Goal: Find contact information: Obtain details needed to contact an individual or organization

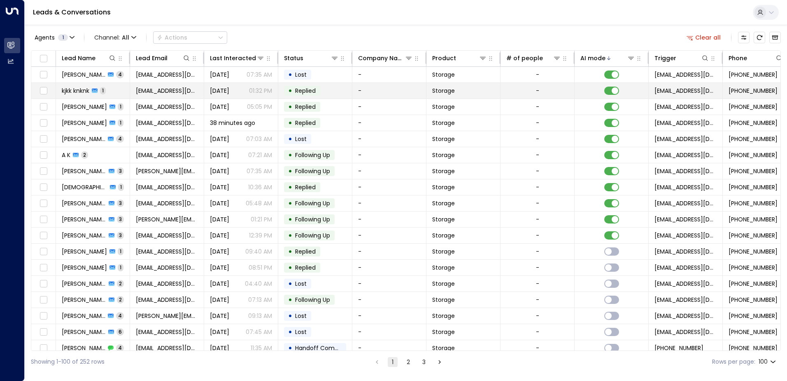
click at [121, 90] on td "kjkk knknk 1" at bounding box center [93, 91] width 74 height 16
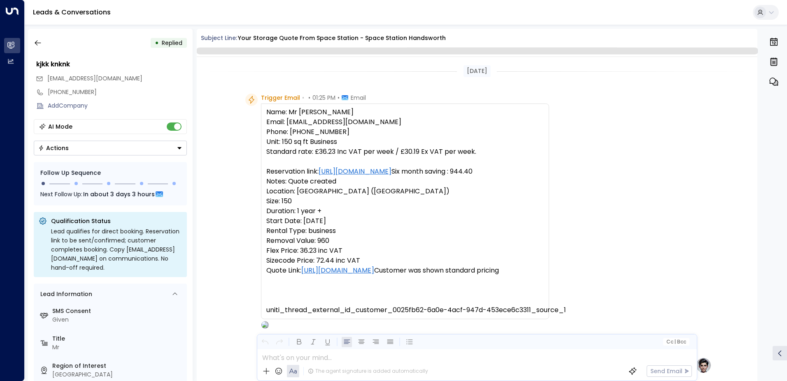
scroll to position [311, 0]
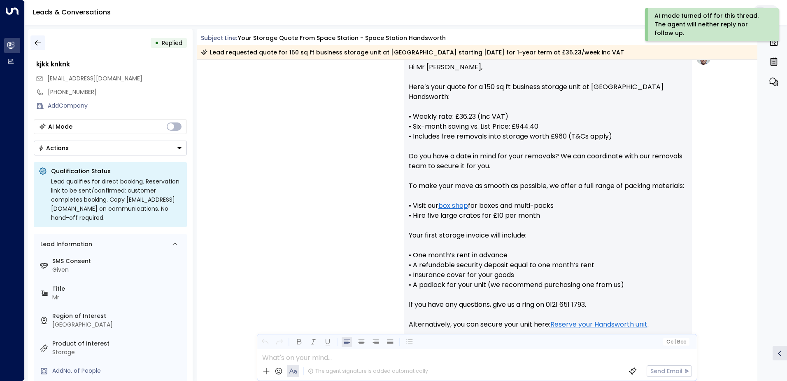
click at [42, 42] on icon "button" at bounding box center [38, 43] width 8 height 8
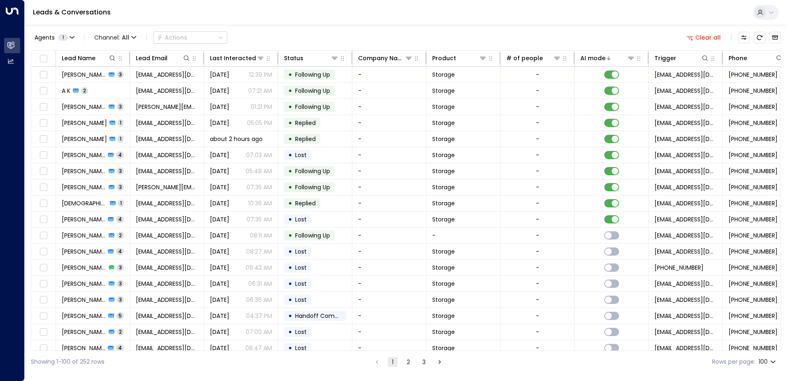
click at [124, 153] on td "[PERSON_NAME] 4" at bounding box center [93, 155] width 74 height 16
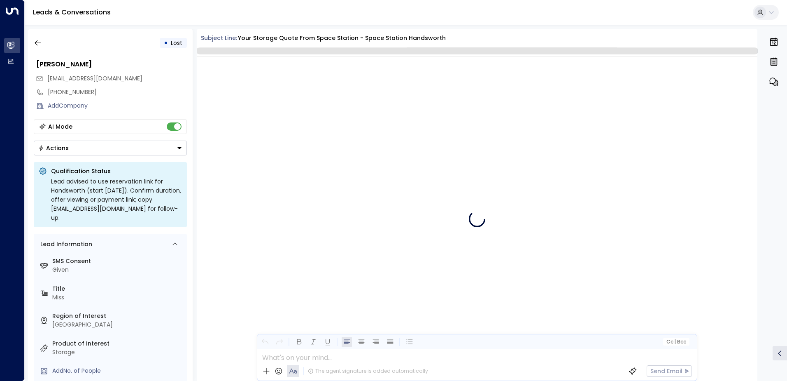
scroll to position [1192, 0]
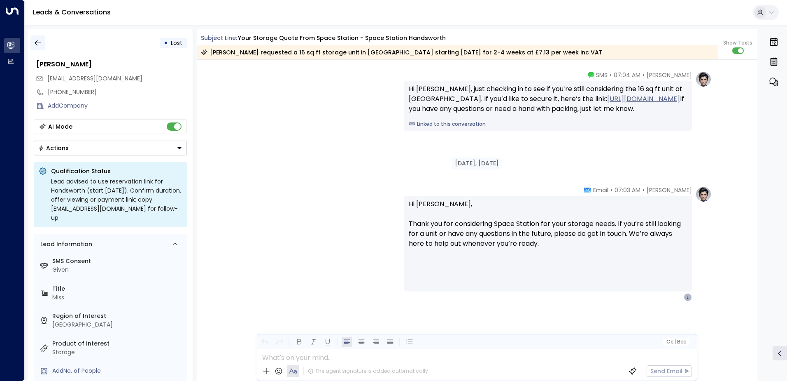
click at [40, 40] on icon "button" at bounding box center [38, 43] width 8 height 8
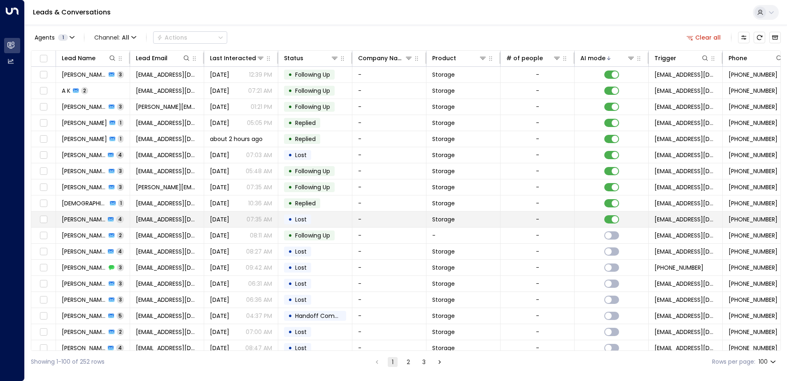
click at [124, 222] on td "[PERSON_NAME] 4" at bounding box center [93, 219] width 74 height 16
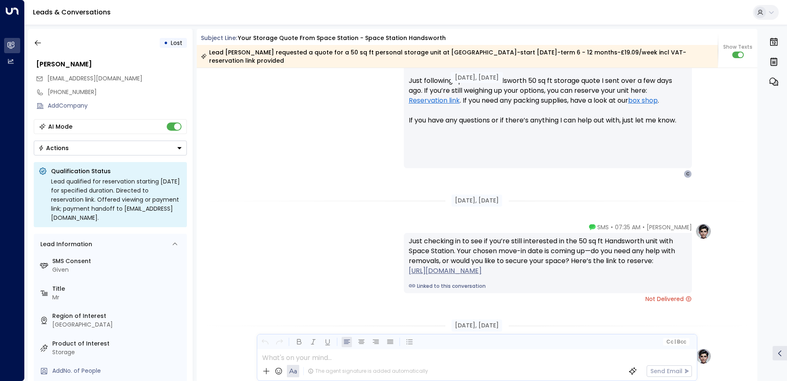
scroll to position [1546, 0]
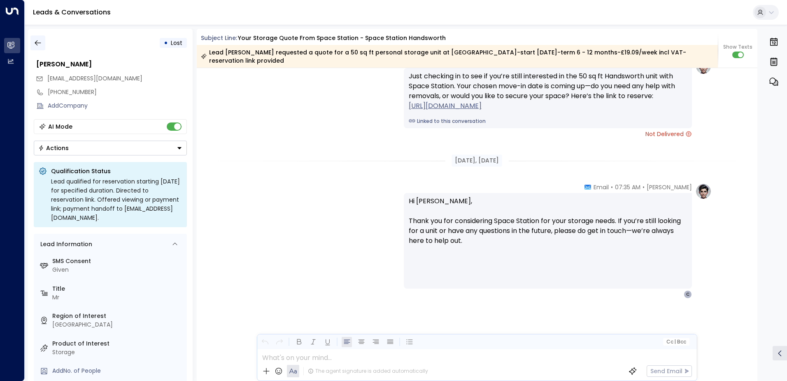
click at [37, 41] on icon "button" at bounding box center [38, 43] width 8 height 8
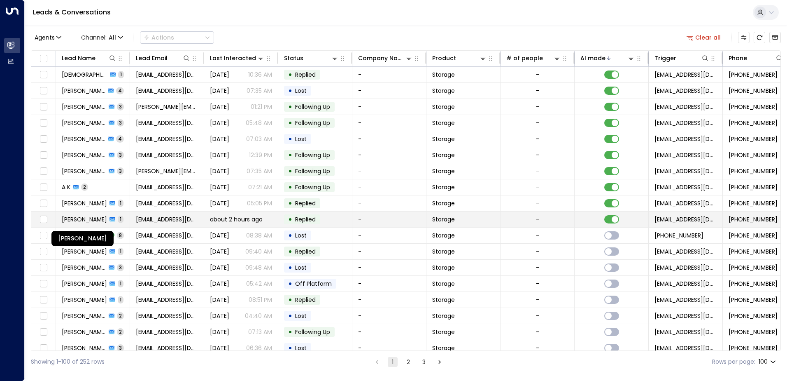
click at [103, 221] on span "[PERSON_NAME]" at bounding box center [84, 219] width 45 height 8
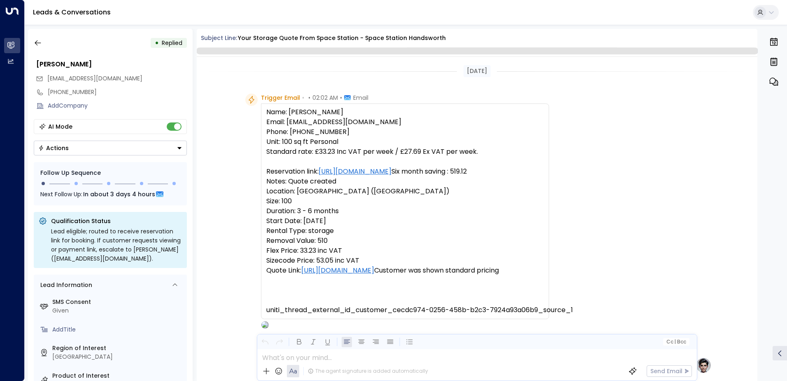
scroll to position [311, 0]
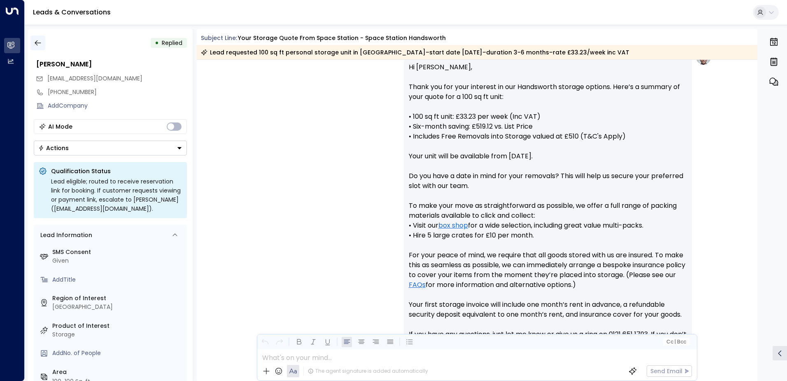
click at [40, 44] on icon "button" at bounding box center [38, 43] width 8 height 8
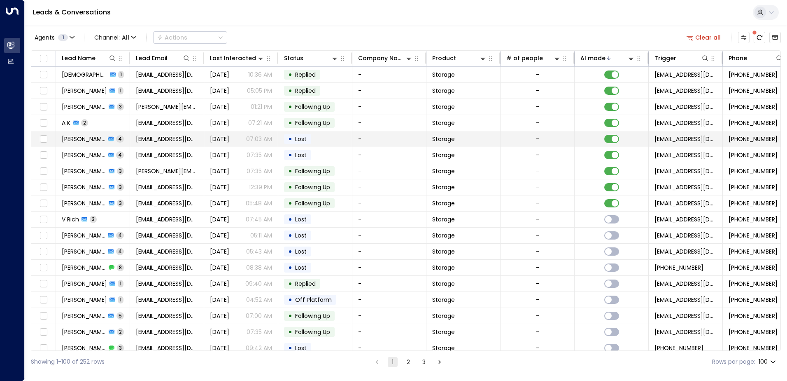
click at [124, 141] on td "[PERSON_NAME] 4" at bounding box center [93, 139] width 74 height 16
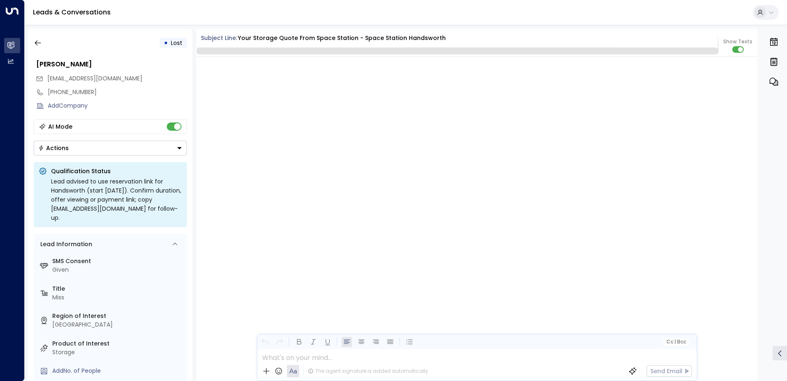
scroll to position [1673, 0]
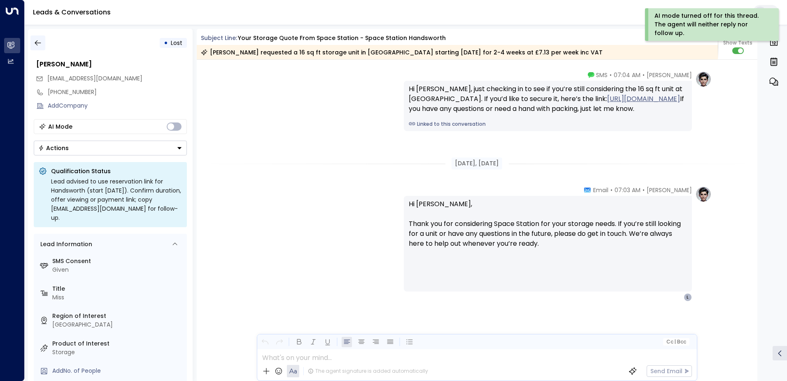
click at [35, 41] on icon "button" at bounding box center [38, 43] width 8 height 8
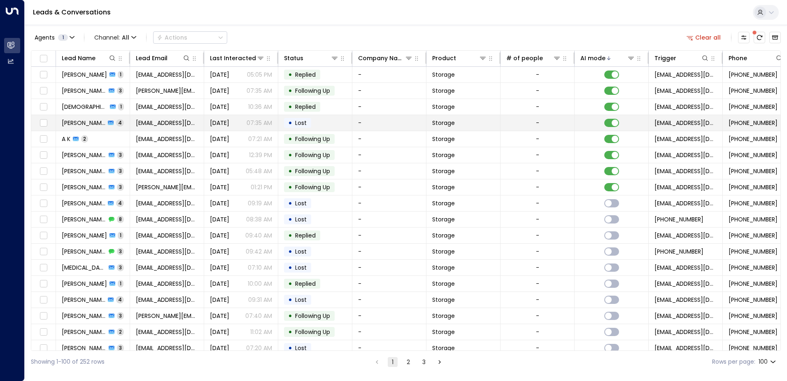
click at [329, 124] on td "• Lost" at bounding box center [315, 123] width 74 height 16
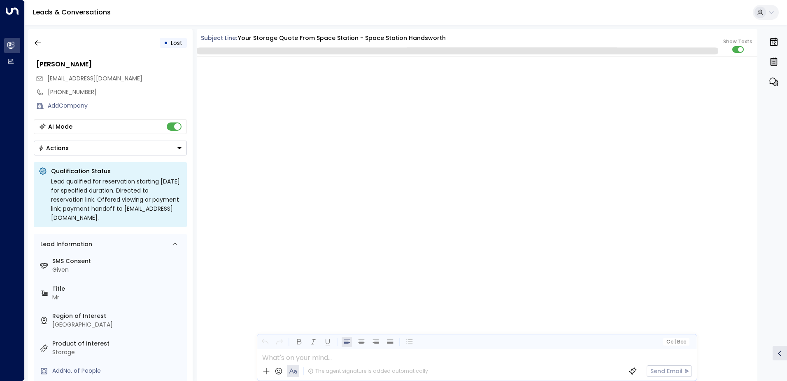
scroll to position [1261, 0]
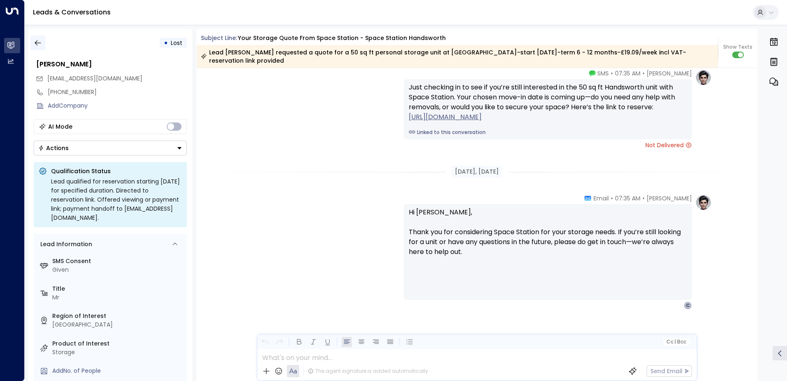
click at [43, 44] on button "button" at bounding box center [37, 42] width 15 height 15
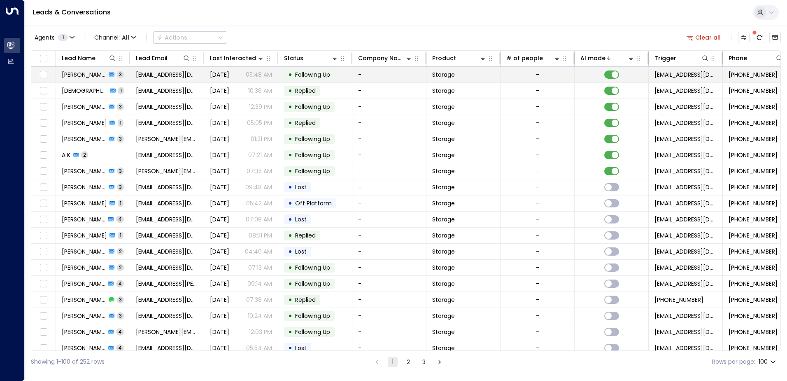
click at [133, 75] on td "[EMAIL_ADDRESS][DOMAIN_NAME]" at bounding box center [167, 75] width 74 height 16
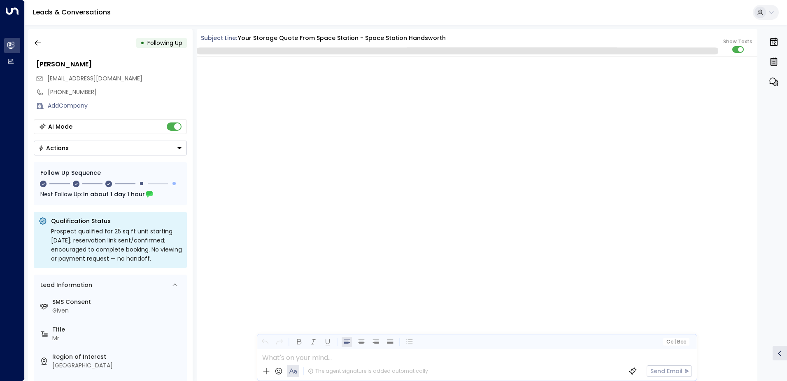
scroll to position [886, 0]
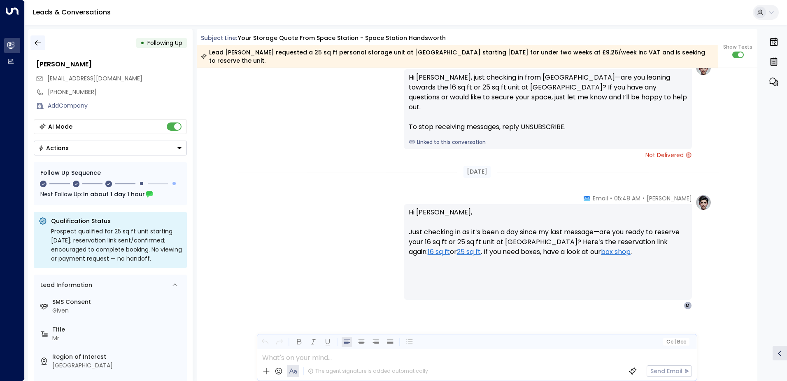
click at [40, 42] on icon "button" at bounding box center [38, 43] width 8 height 8
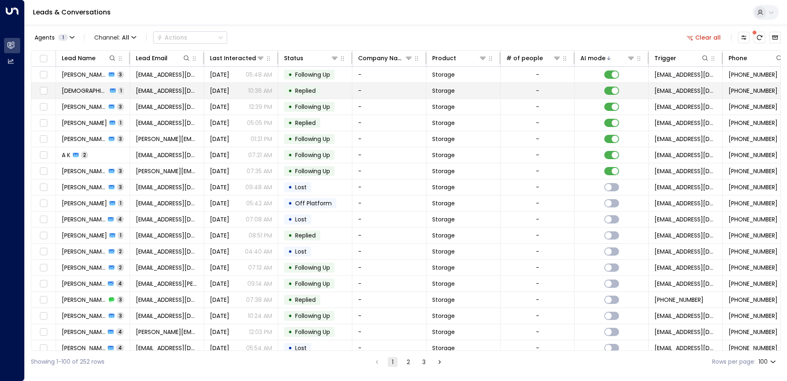
click at [123, 91] on td "[DEMOGRAPHIC_DATA][PERSON_NAME] 1" at bounding box center [93, 91] width 74 height 16
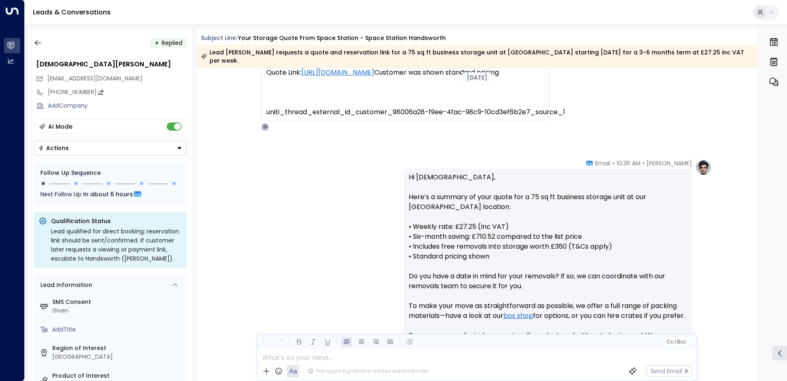
scroll to position [187, 0]
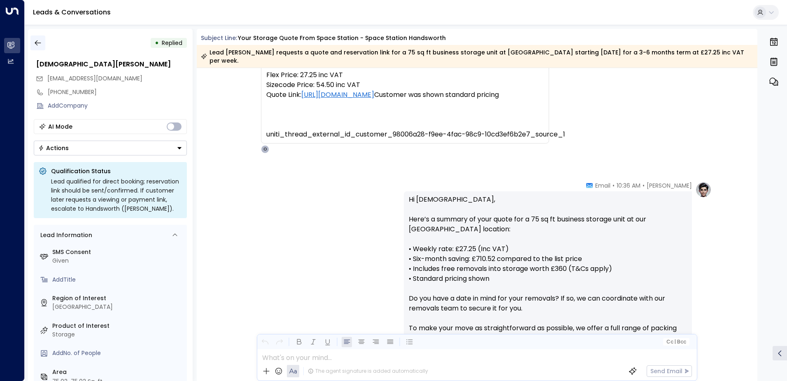
click at [39, 42] on icon "button" at bounding box center [38, 43] width 8 height 8
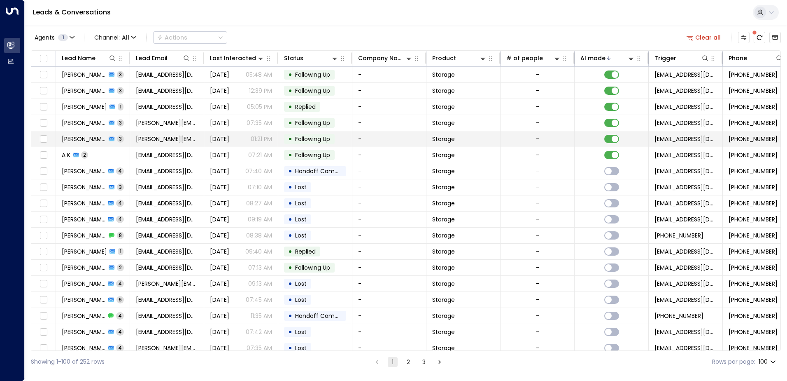
click at [118, 139] on td "[PERSON_NAME] 3" at bounding box center [93, 139] width 74 height 16
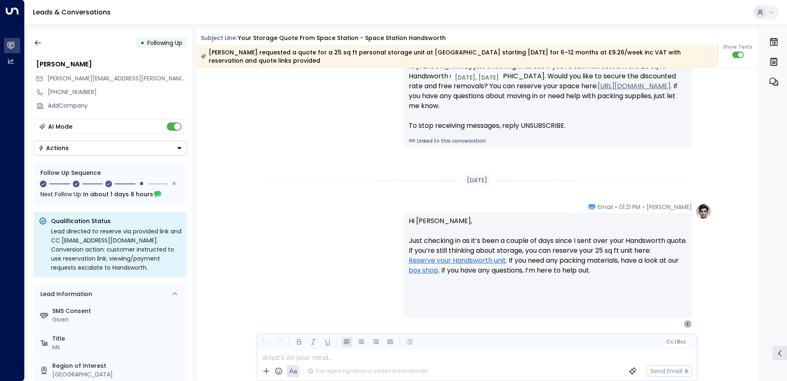
scroll to position [1065, 0]
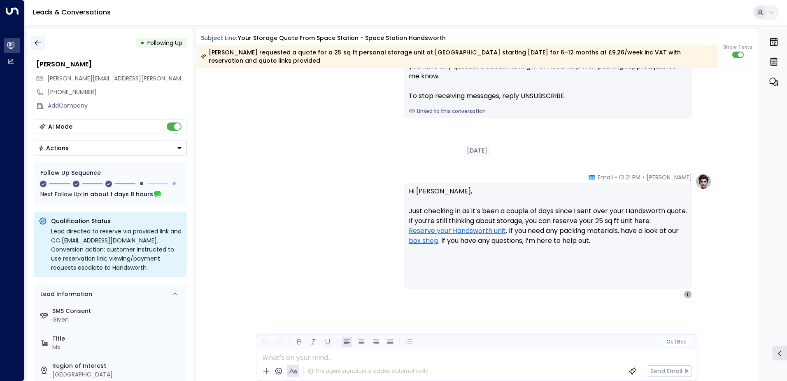
click at [37, 42] on icon "button" at bounding box center [38, 43] width 8 height 8
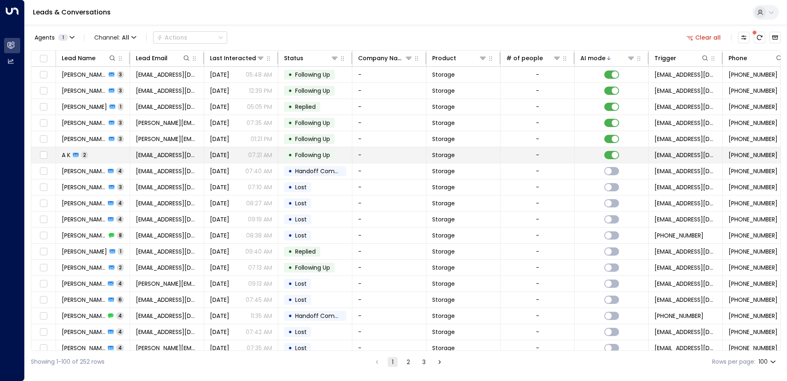
click at [112, 154] on td "A K 2" at bounding box center [93, 155] width 74 height 16
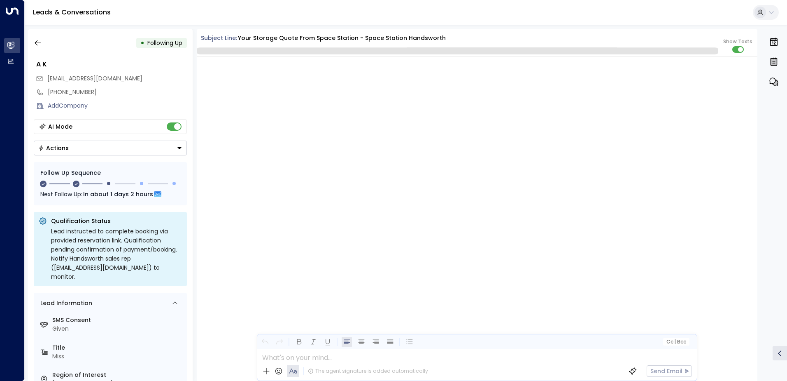
scroll to position [795, 0]
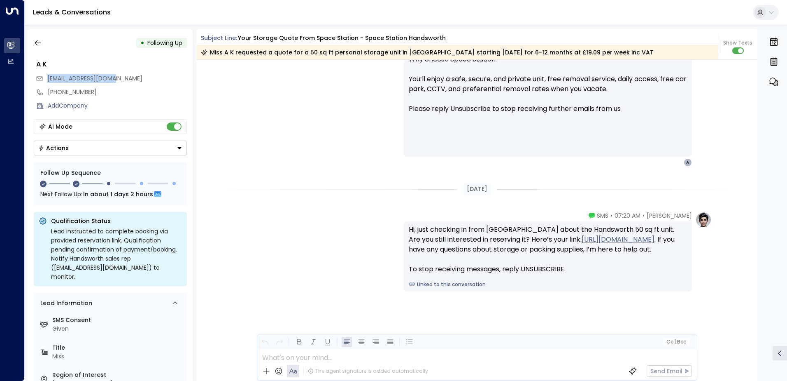
drag, startPoint x: 117, startPoint y: 77, endPoint x: 49, endPoint y: 78, distance: 68.0
click at [49, 78] on div "[EMAIL_ADDRESS][DOMAIN_NAME]" at bounding box center [111, 79] width 151 height 14
drag, startPoint x: 49, startPoint y: 78, endPoint x: 55, endPoint y: 77, distance: 6.2
copy span "[EMAIL_ADDRESS][DOMAIN_NAME]"
click at [37, 43] on icon "button" at bounding box center [38, 43] width 8 height 8
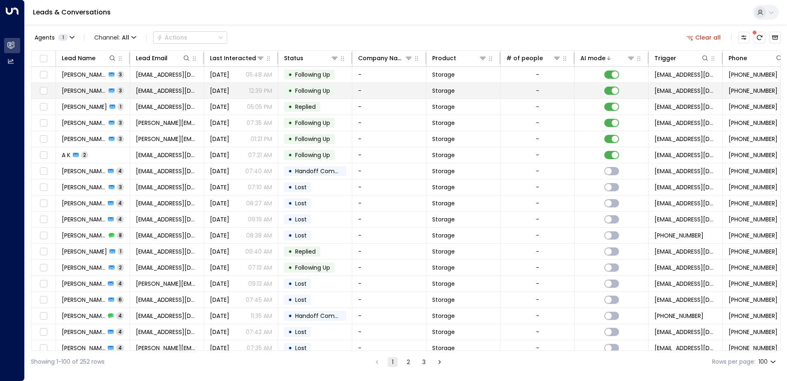
click at [118, 90] on td "[PERSON_NAME] 3" at bounding box center [93, 91] width 74 height 16
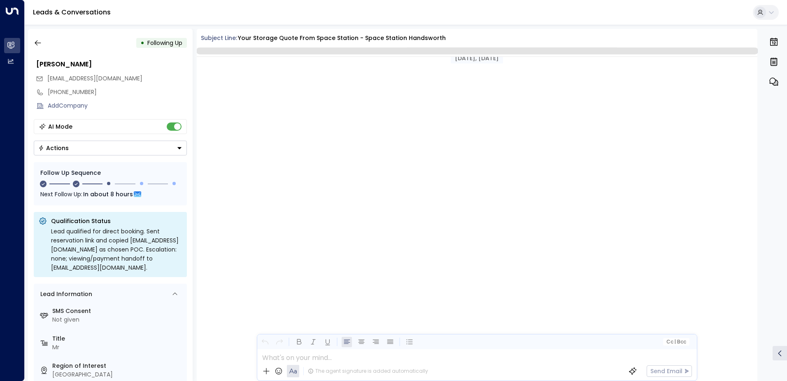
scroll to position [722, 0]
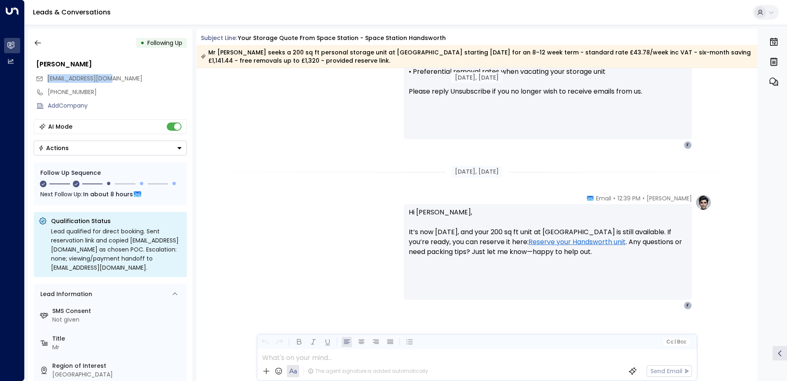
drag, startPoint x: 121, startPoint y: 78, endPoint x: 48, endPoint y: 81, distance: 73.4
click at [48, 81] on div "[EMAIL_ADDRESS][DOMAIN_NAME]" at bounding box center [111, 79] width 151 height 14
drag, startPoint x: 48, startPoint y: 81, endPoint x: 91, endPoint y: 77, distance: 43.0
copy span "[EMAIL_ADDRESS][DOMAIN_NAME]"
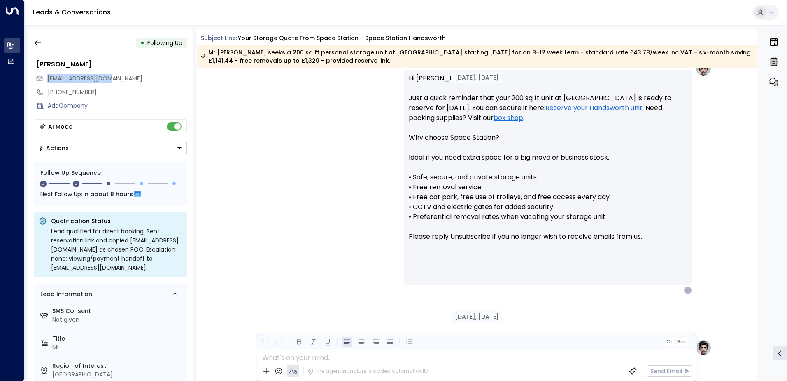
scroll to position [733, 0]
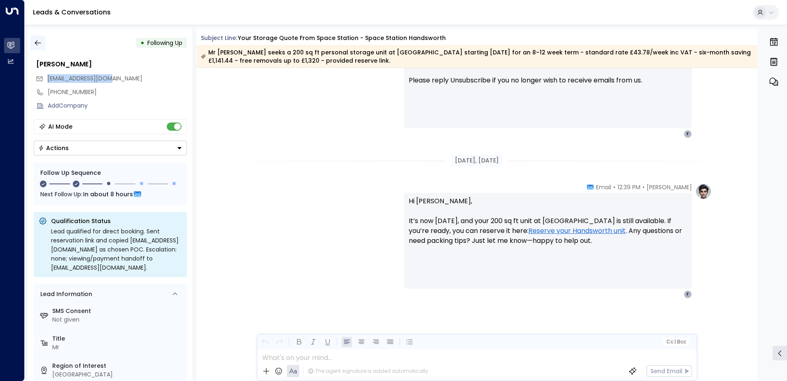
click at [39, 40] on icon "button" at bounding box center [38, 43] width 8 height 8
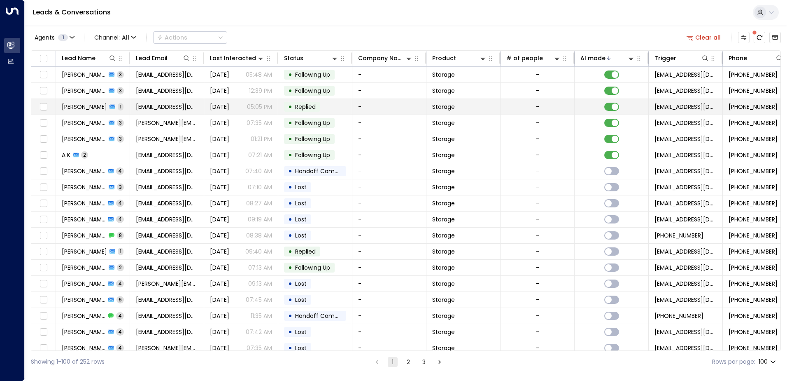
click at [121, 108] on td "Dukili Pekili 1" at bounding box center [93, 107] width 74 height 16
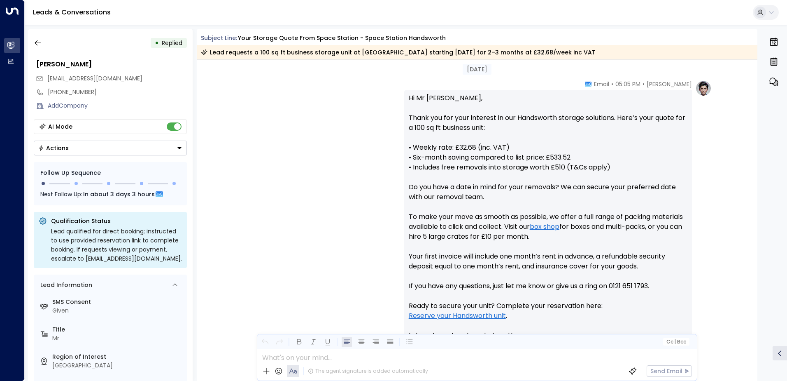
scroll to position [288, 0]
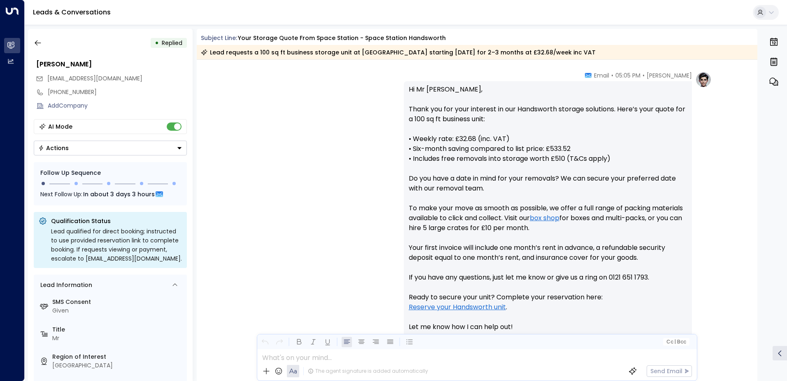
drag, startPoint x: 483, startPoint y: 137, endPoint x: 361, endPoint y: 152, distance: 123.2
click at [361, 152] on div "[PERSON_NAME] • 05:05 PM • Email Hi Mr [PERSON_NAME], Thank you for your intere…" at bounding box center [477, 227] width 469 height 313
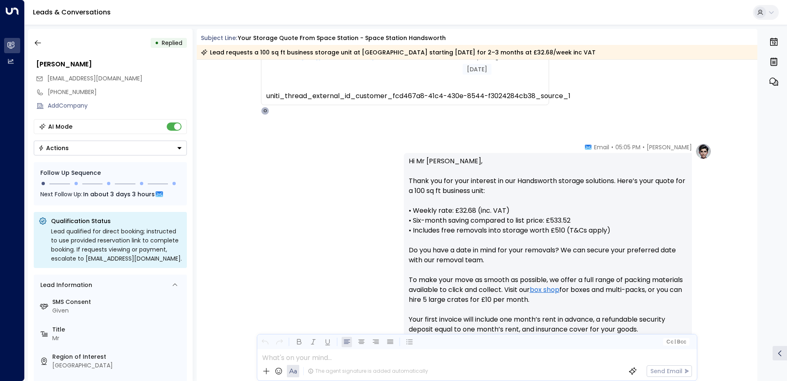
scroll to position [247, 0]
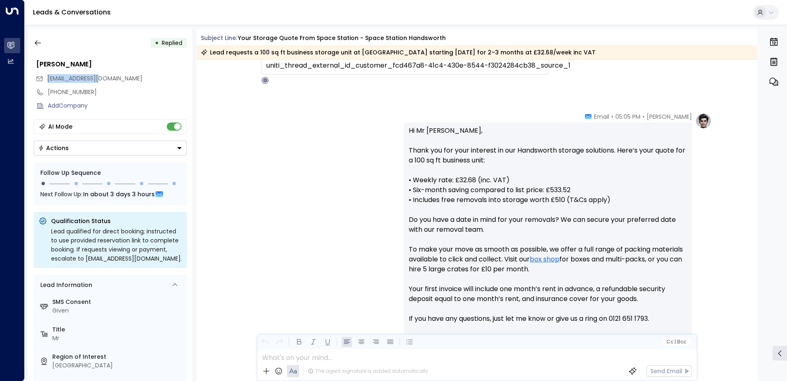
drag, startPoint x: 110, startPoint y: 79, endPoint x: 49, endPoint y: 84, distance: 62.0
click at [49, 84] on div "[EMAIL_ADDRESS][DOMAIN_NAME]" at bounding box center [111, 79] width 151 height 14
drag, startPoint x: 49, startPoint y: 84, endPoint x: 82, endPoint y: 77, distance: 34.3
copy span "[EMAIL_ADDRESS][DOMAIN_NAME]"
drag, startPoint x: 511, startPoint y: 180, endPoint x: 408, endPoint y: 181, distance: 103.4
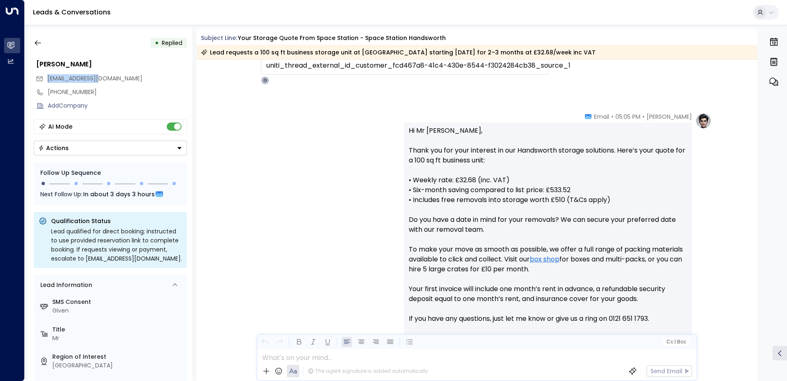
click at [409, 181] on p "Hi Mr [PERSON_NAME], Thank you for your interest in our Handsworth storage solu…" at bounding box center [548, 254] width 278 height 257
drag, startPoint x: 408, startPoint y: 181, endPoint x: 429, endPoint y: 179, distance: 20.7
copy p "• Weekly rate: £32.68 (inc. VAT)"
click at [36, 45] on icon "button" at bounding box center [38, 43] width 8 height 8
